Goal: Navigation & Orientation: Find specific page/section

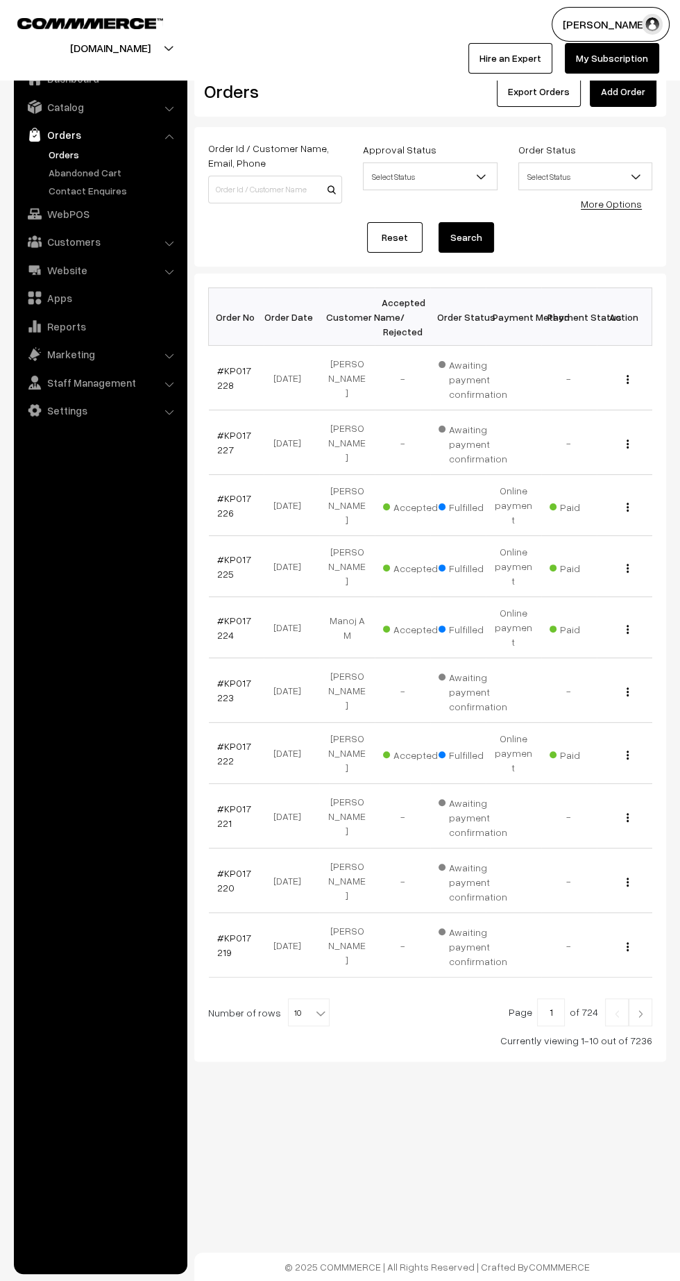
click at [74, 171] on link "Abandoned Cart" at bounding box center [113, 172] width 137 height 15
